Goal: Task Accomplishment & Management: Use online tool/utility

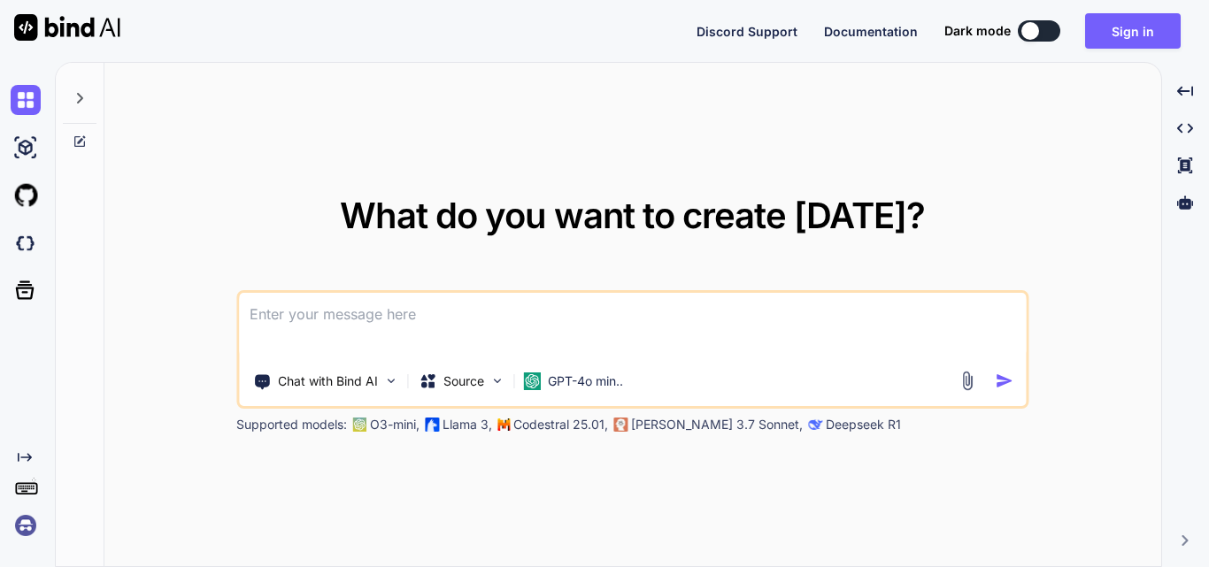
drag, startPoint x: 1040, startPoint y: 35, endPoint x: 1063, endPoint y: 38, distance: 23.3
click at [1039, 35] on div at bounding box center [1030, 31] width 18 height 18
type textarea "x"
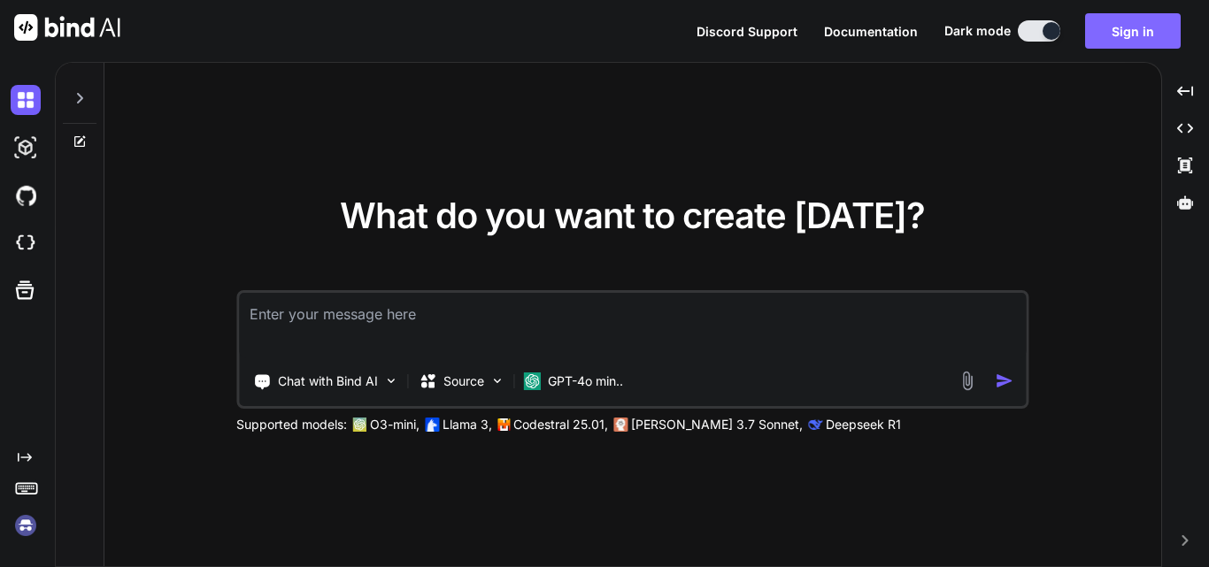
click at [1121, 32] on button "Sign in" at bounding box center [1133, 30] width 96 height 35
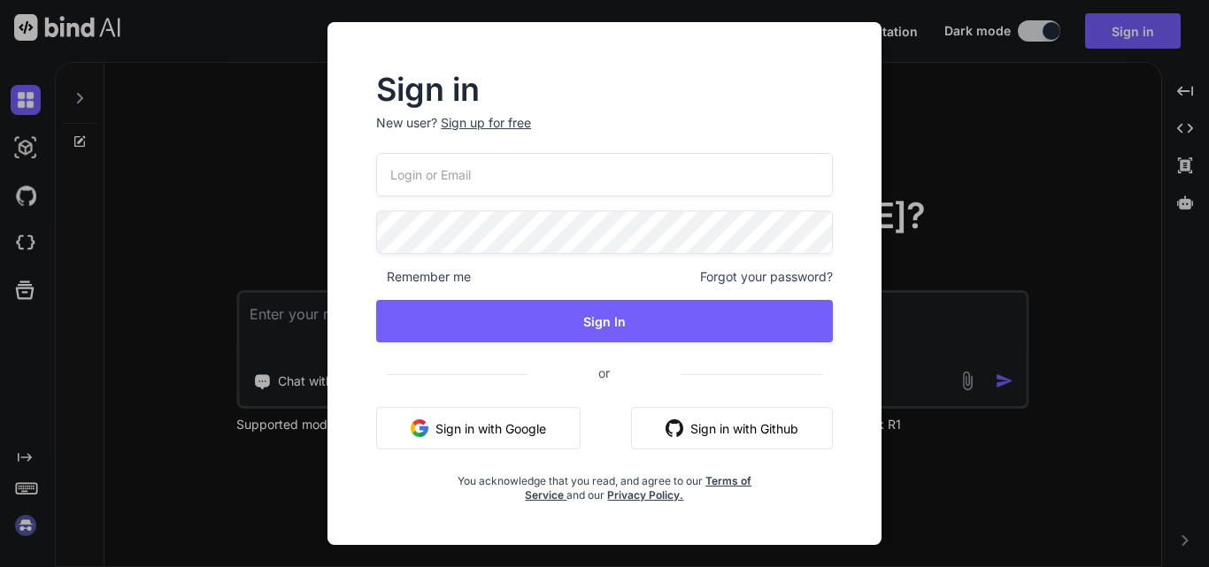
click at [550, 166] on input "email" at bounding box center [604, 174] width 457 height 43
type input "[EMAIL_ADDRESS][DOMAIN_NAME]"
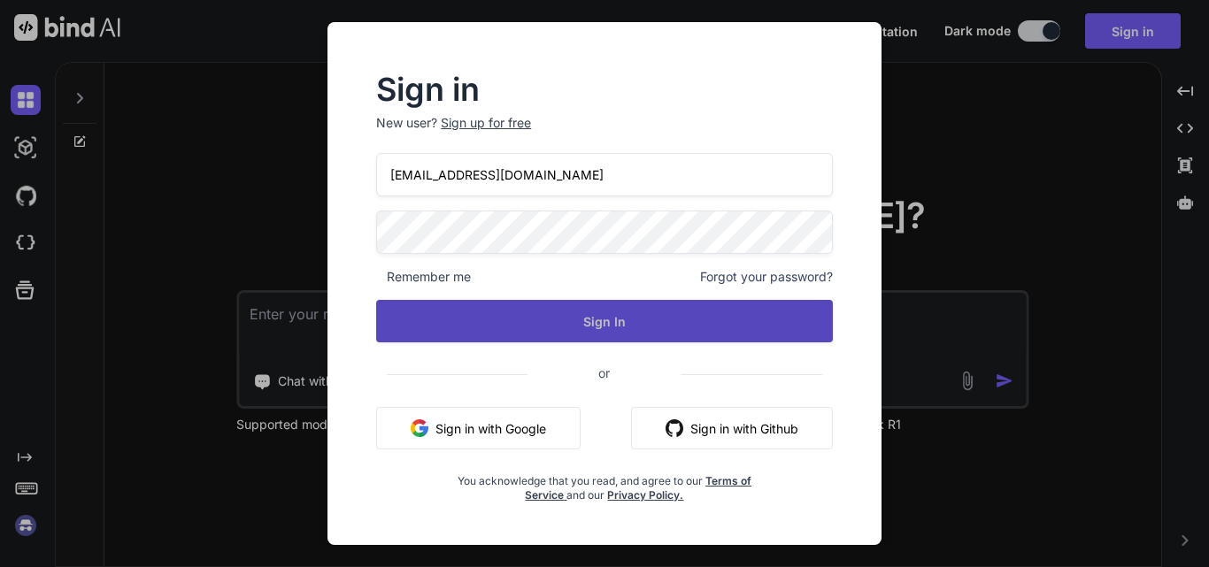
click at [587, 319] on button "Sign In" at bounding box center [604, 321] width 457 height 42
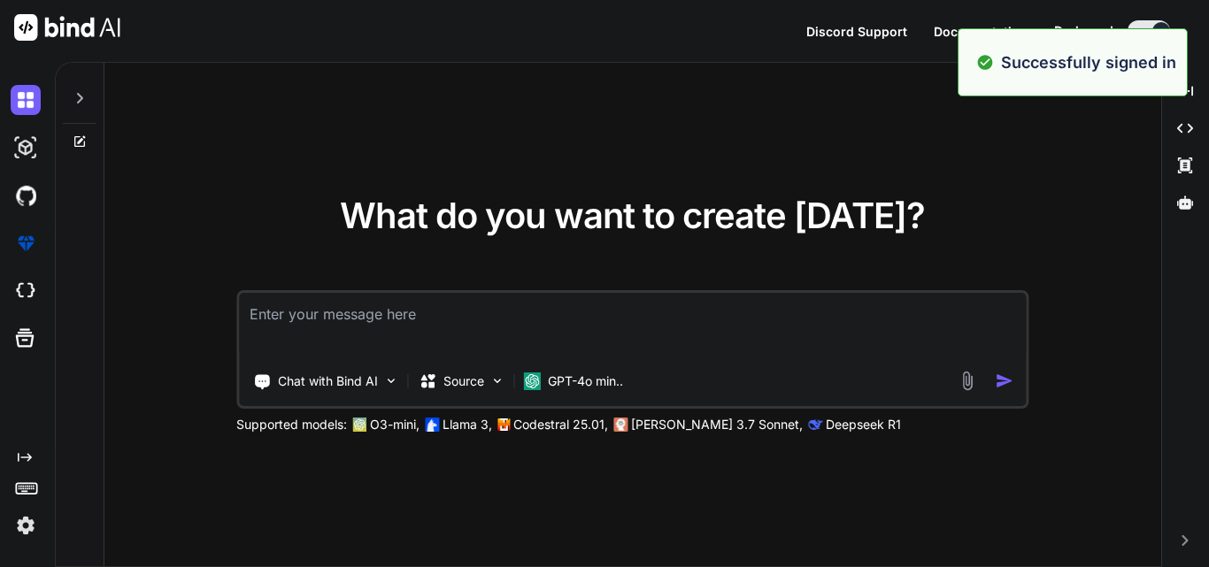
type textarea "x"
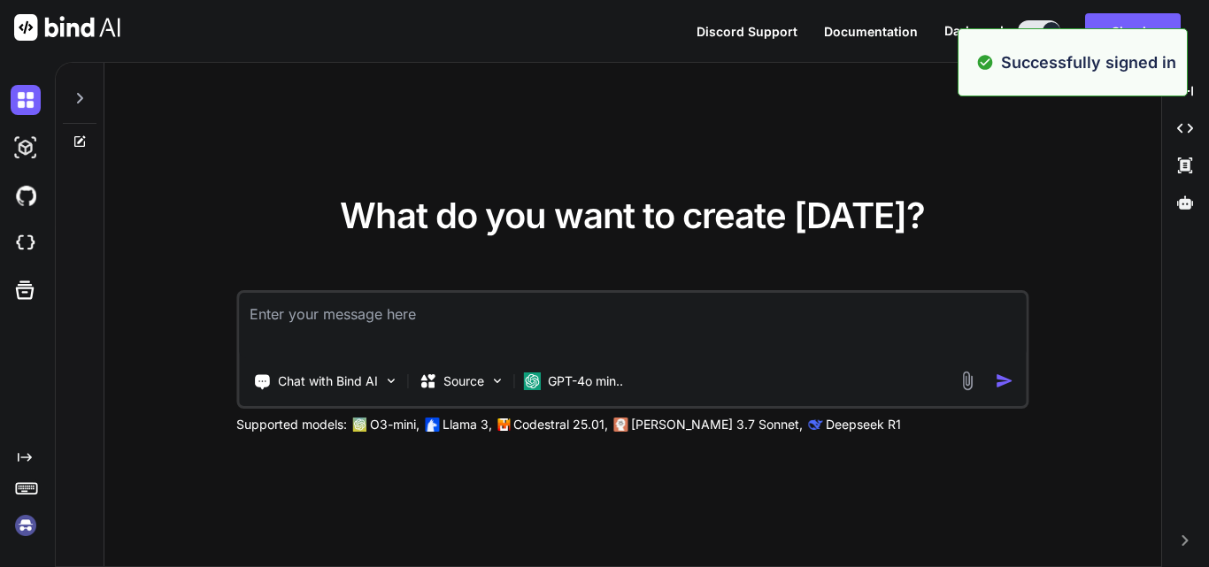
click at [348, 326] on textarea at bounding box center [632, 325] width 787 height 65
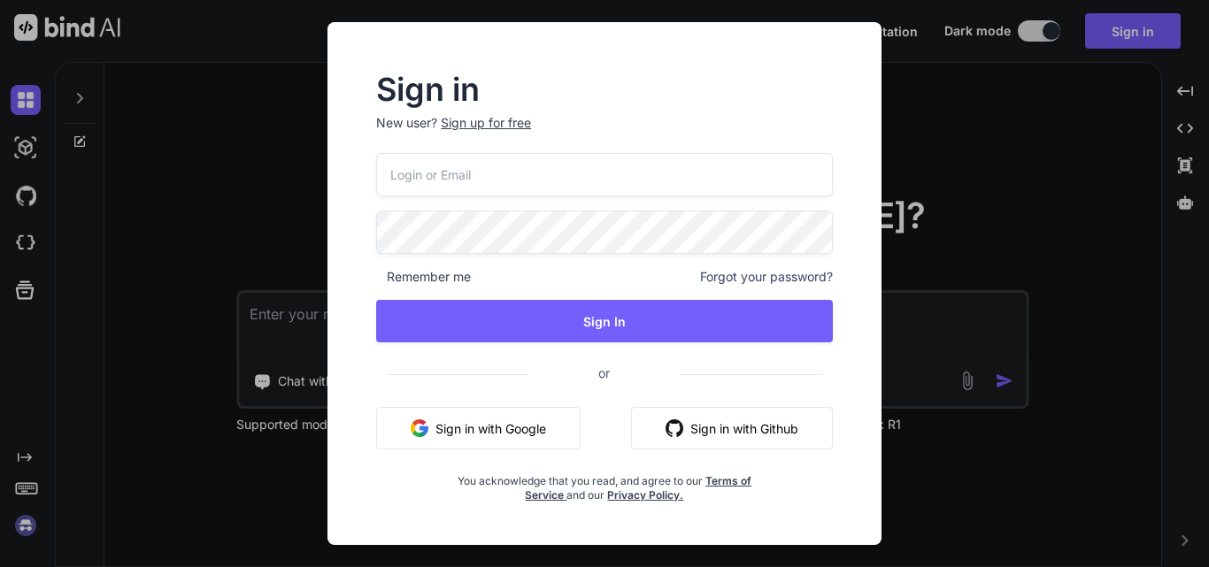
click at [477, 168] on input "email" at bounding box center [604, 174] width 457 height 43
type input "[EMAIL_ADDRESS][DOMAIN_NAME]"
drag, startPoint x: 491, startPoint y: 181, endPoint x: 346, endPoint y: 181, distance: 145.2
click at [346, 181] on div "Sign in New user? Sign up for free [EMAIL_ADDRESS][DOMAIN_NAME] Remember me For…" at bounding box center [605, 299] width 526 height 491
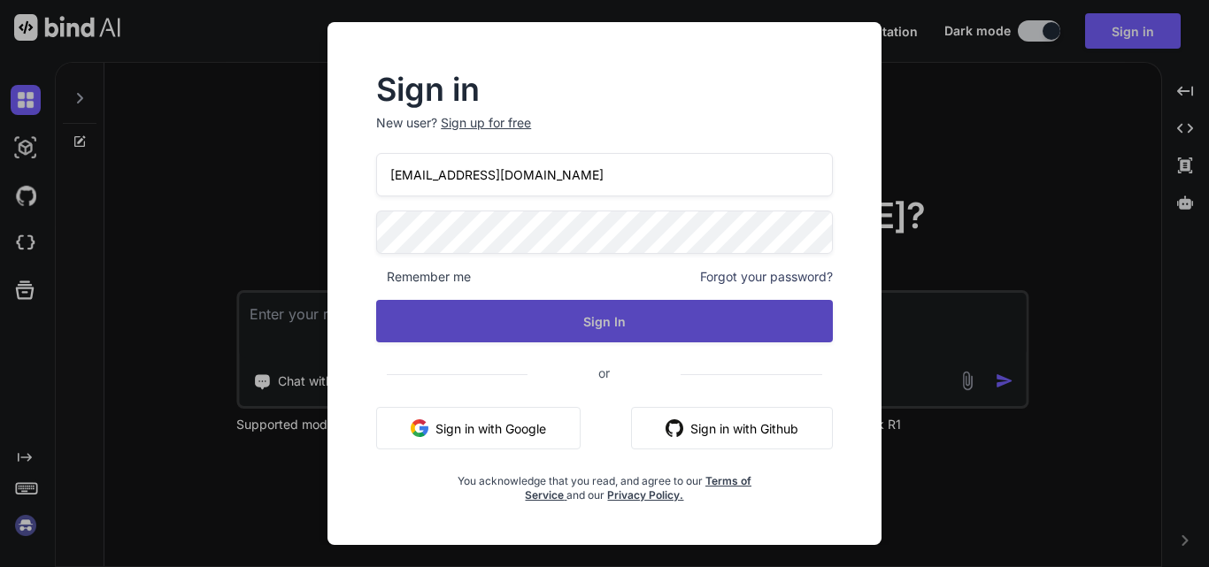
click at [580, 331] on button "Sign In" at bounding box center [604, 321] width 457 height 42
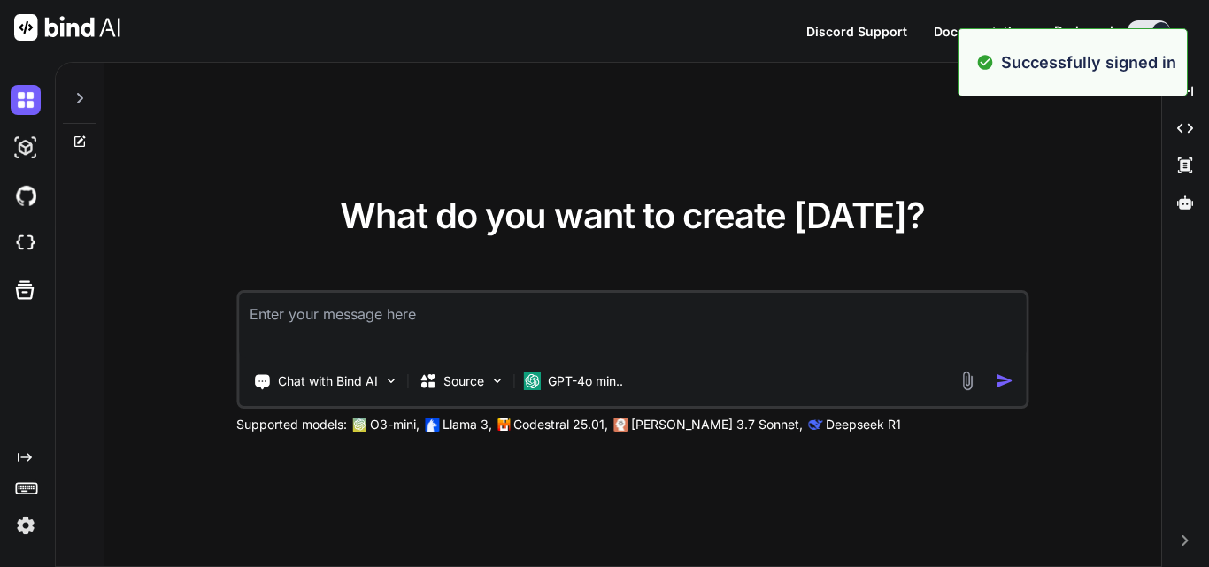
click at [378, 323] on textarea at bounding box center [632, 325] width 787 height 65
type textarea "x"
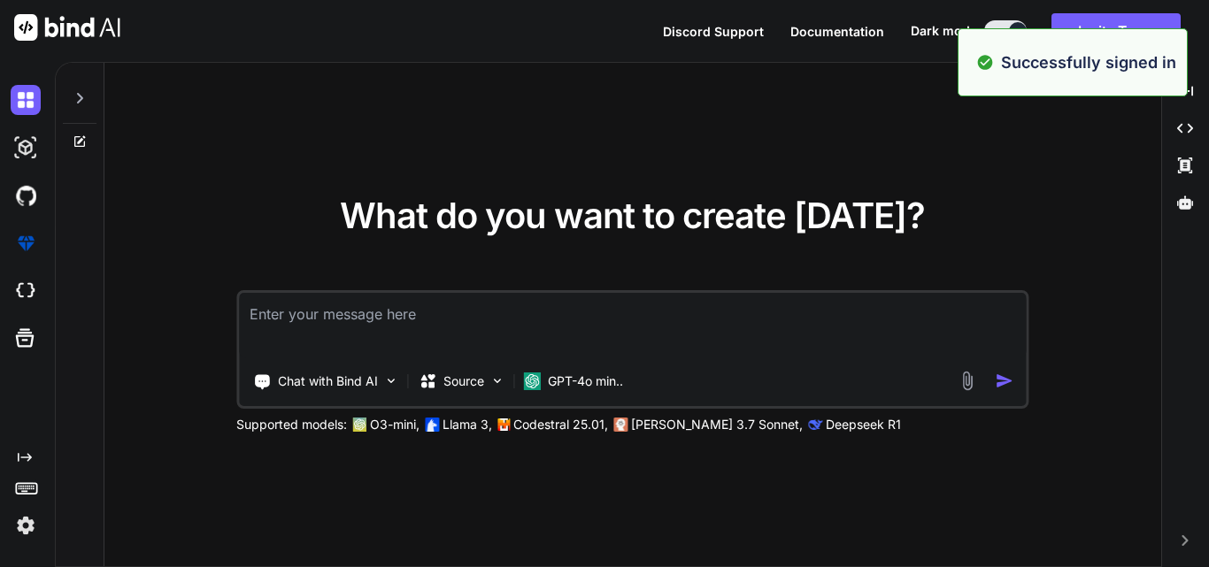
type textarea "h"
type textarea "x"
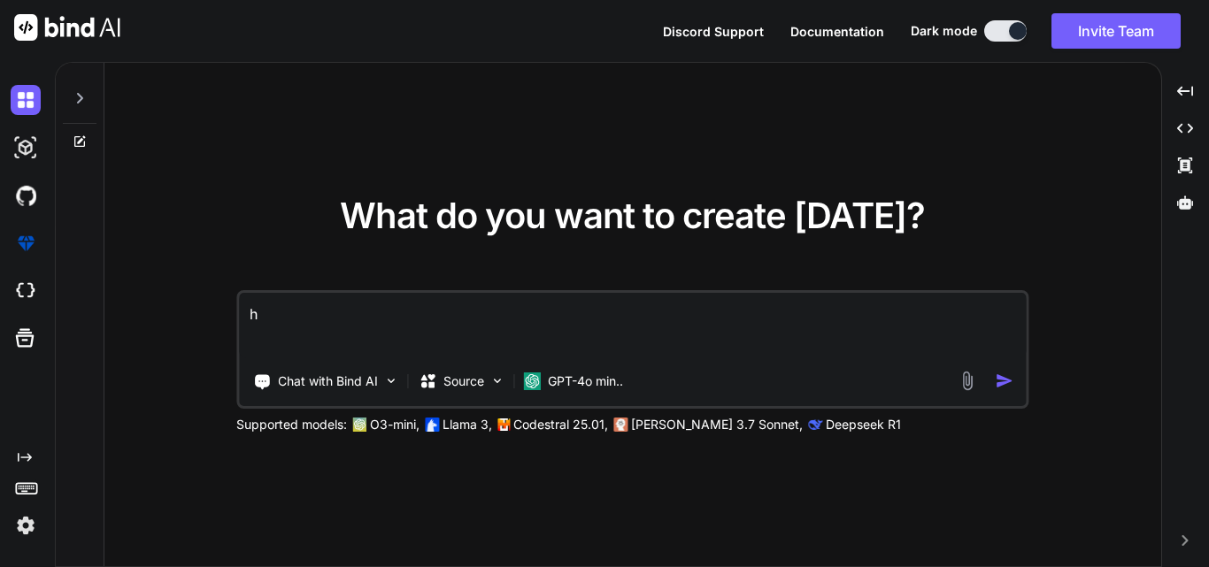
type textarea "hi"
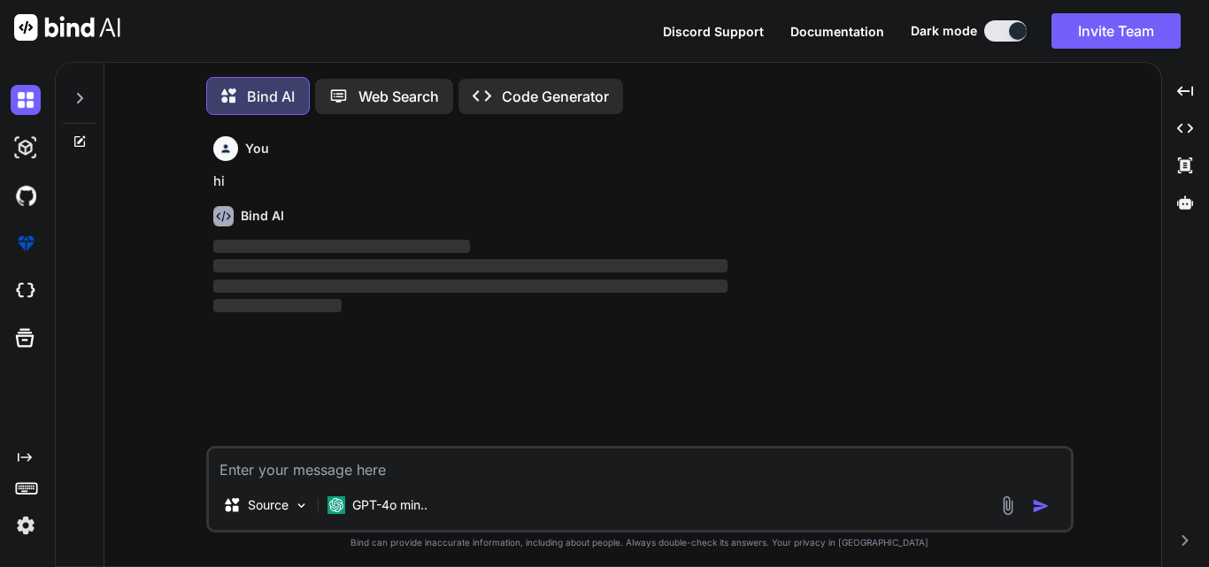
scroll to position [9, 0]
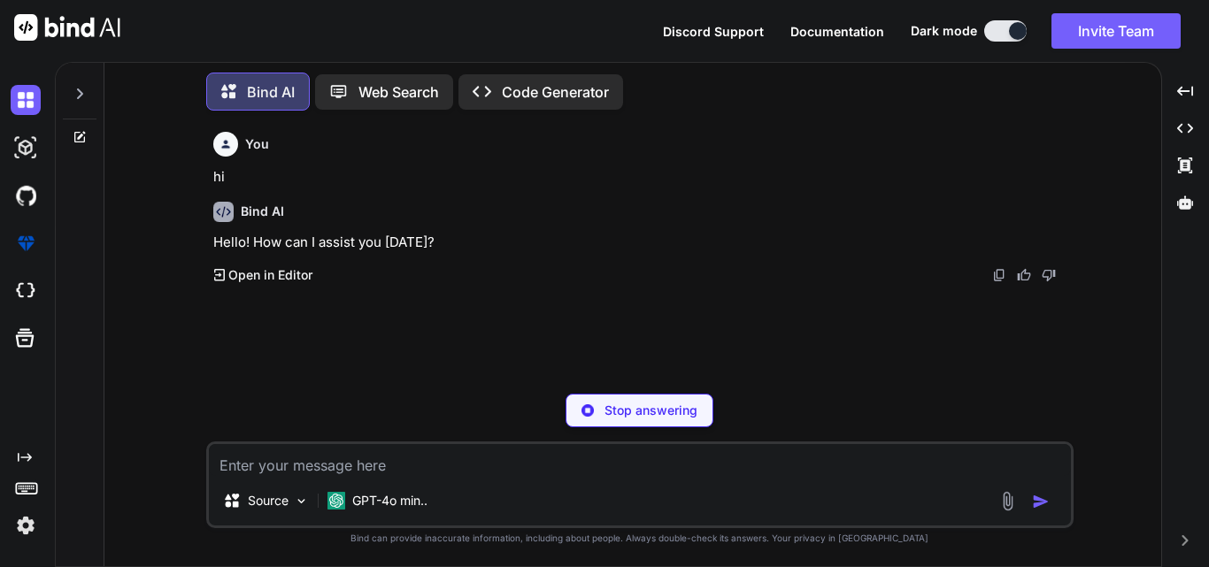
type textarea "x"
click at [405, 451] on textarea at bounding box center [640, 460] width 862 height 32
paste textarea "[URL][DOMAIN_NAME]"
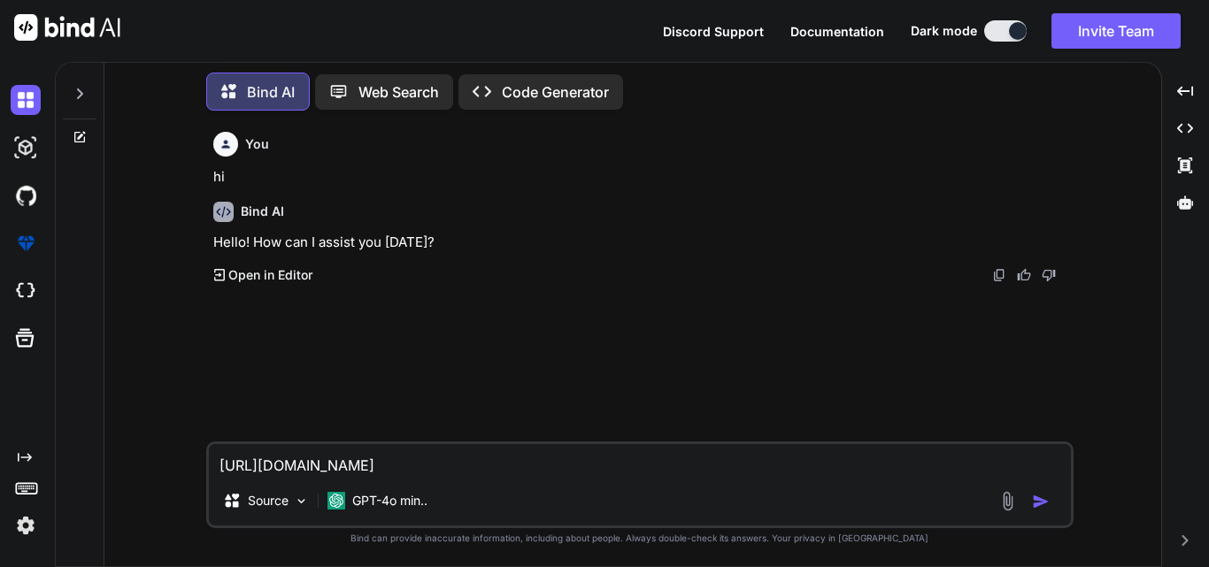
type textarea "[URL][DOMAIN_NAME]"
